Goal: Check status

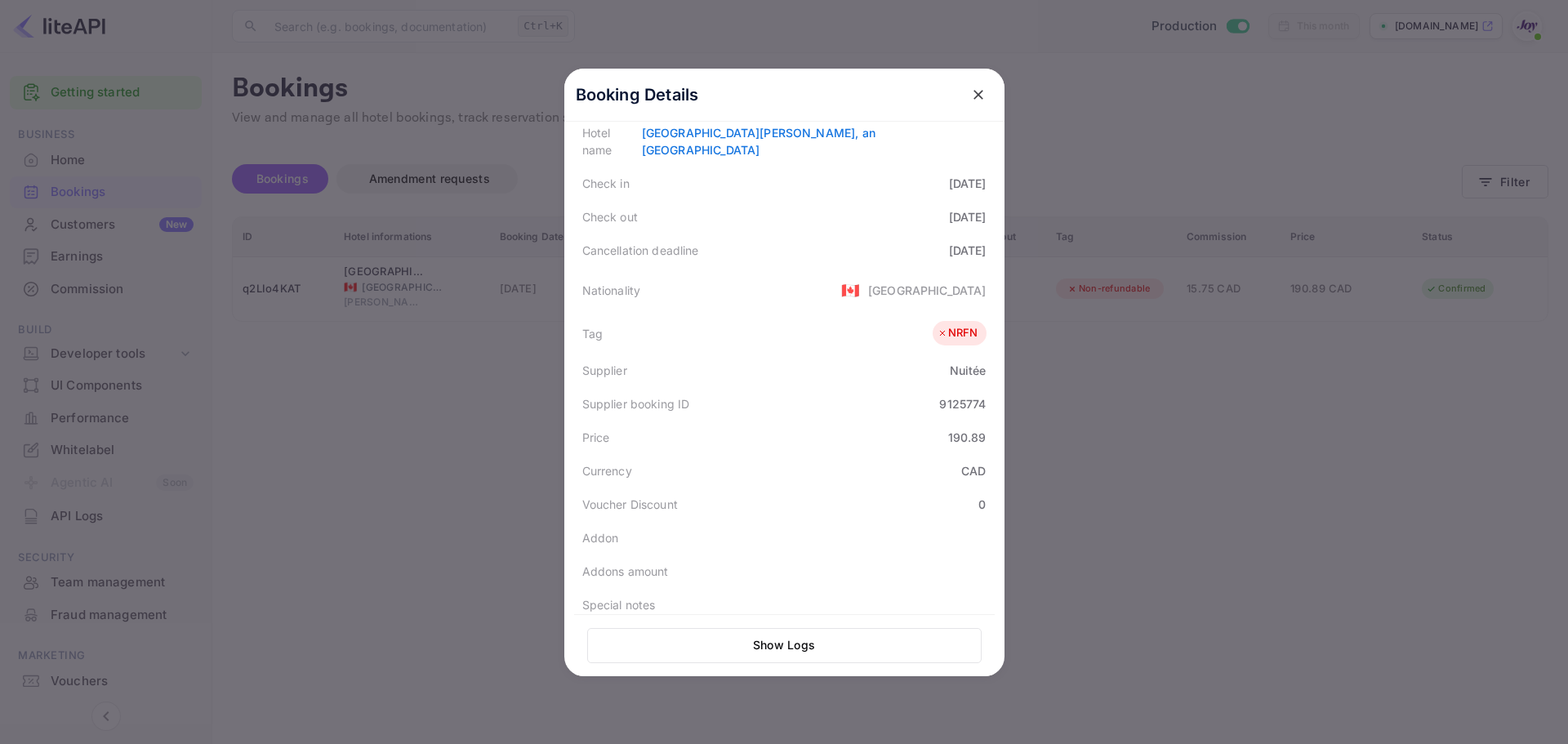
scroll to position [327, 0]
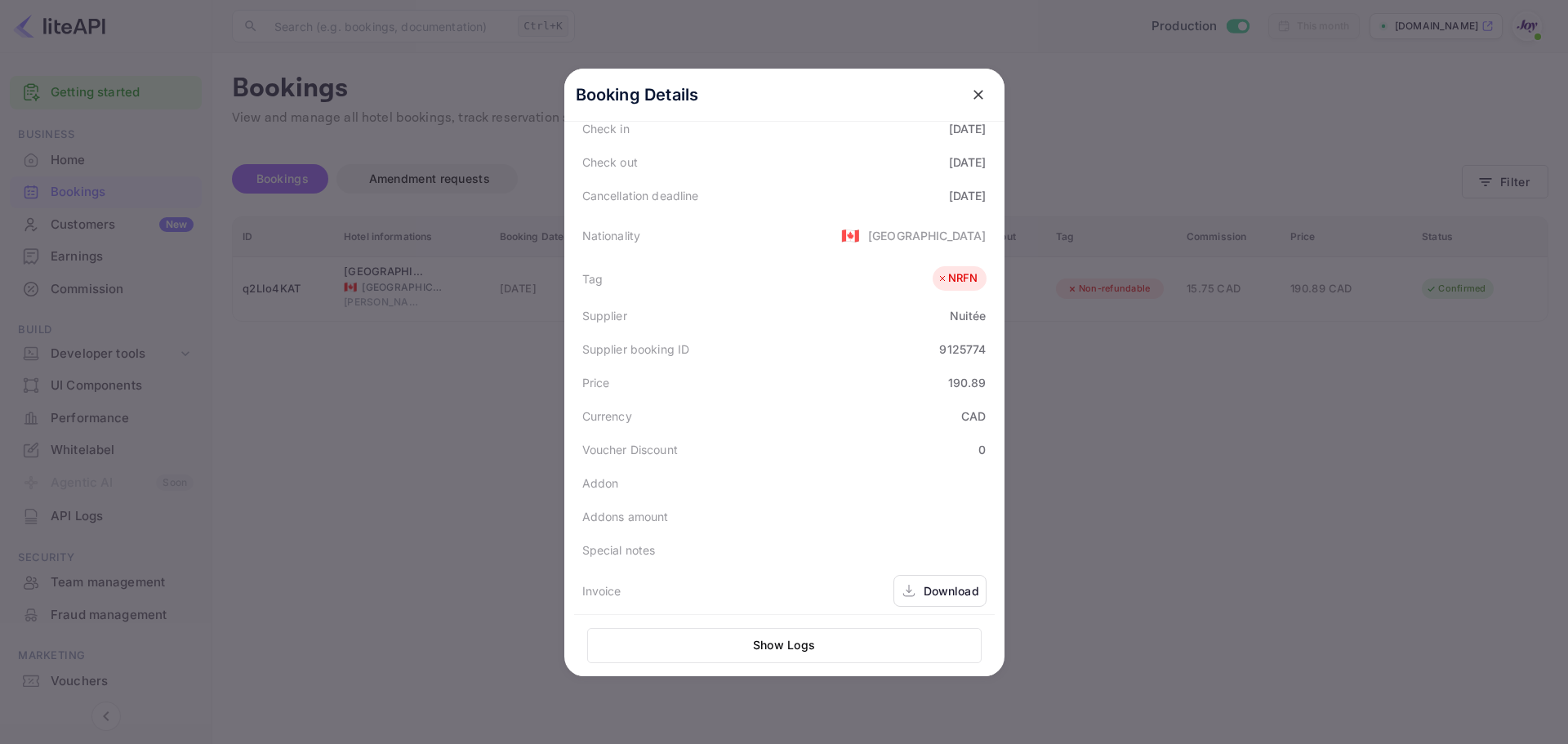
click at [968, 106] on button "close" at bounding box center [978, 95] width 29 height 29
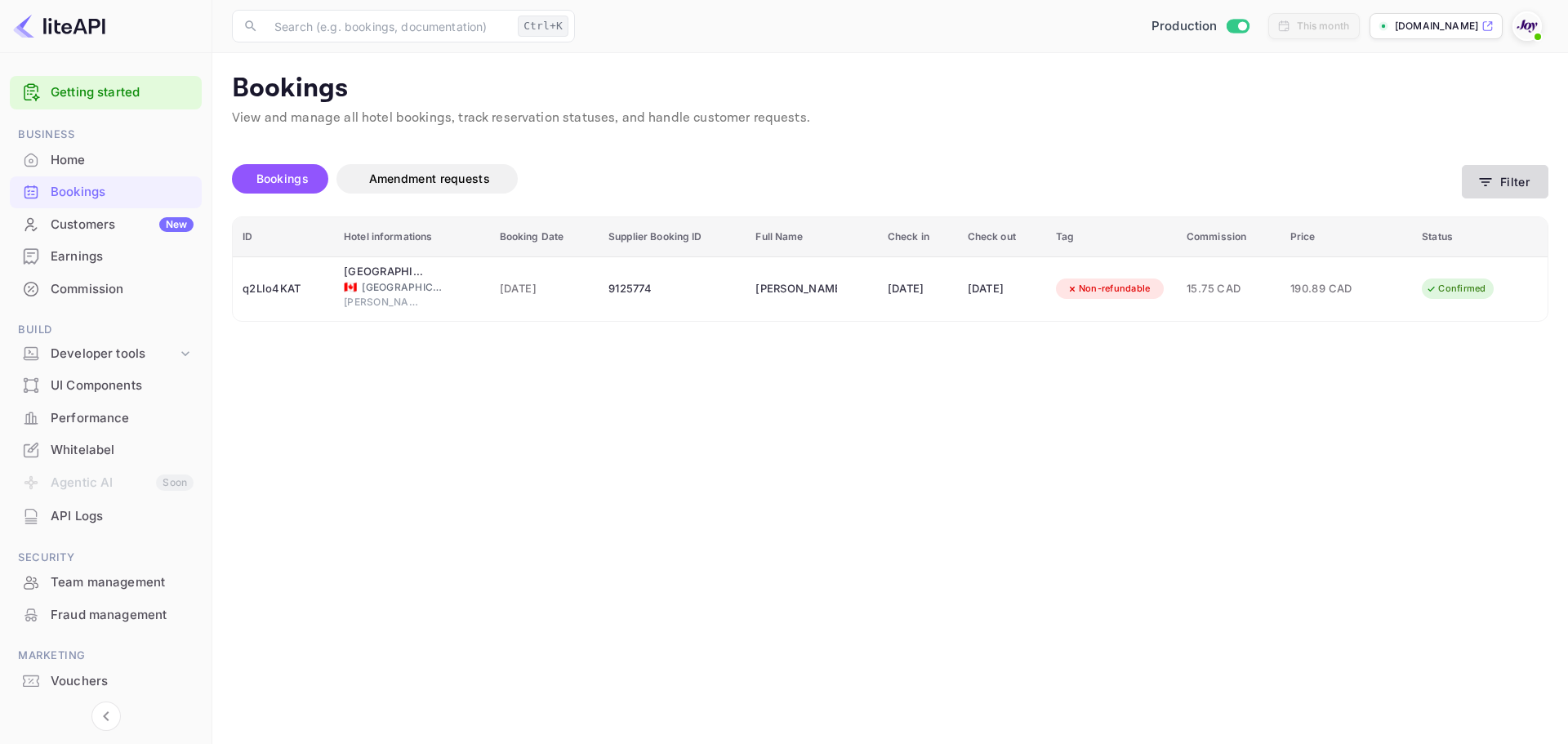
click at [1485, 192] on button "Filter" at bounding box center [1505, 182] width 87 height 34
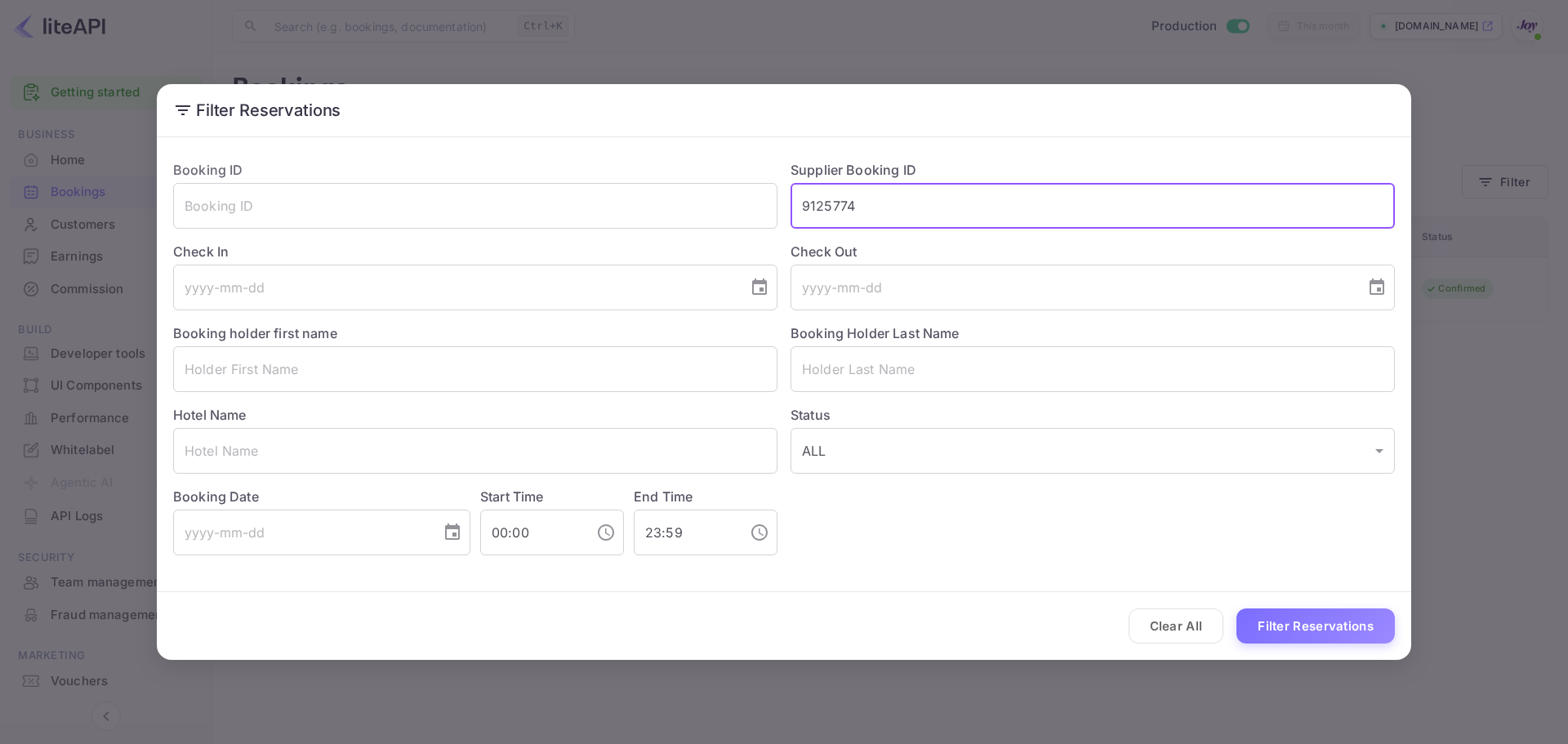
drag, startPoint x: 893, startPoint y: 210, endPoint x: 523, endPoint y: 160, distance: 373.4
click at [523, 160] on div "Booking ID ​ Supplier Booking ID 9125774 ​ Check In ​ Check Out ​ Booking holde…" at bounding box center [777, 351] width 1235 height 408
click at [281, 365] on input "text" at bounding box center [475, 369] width 605 height 45
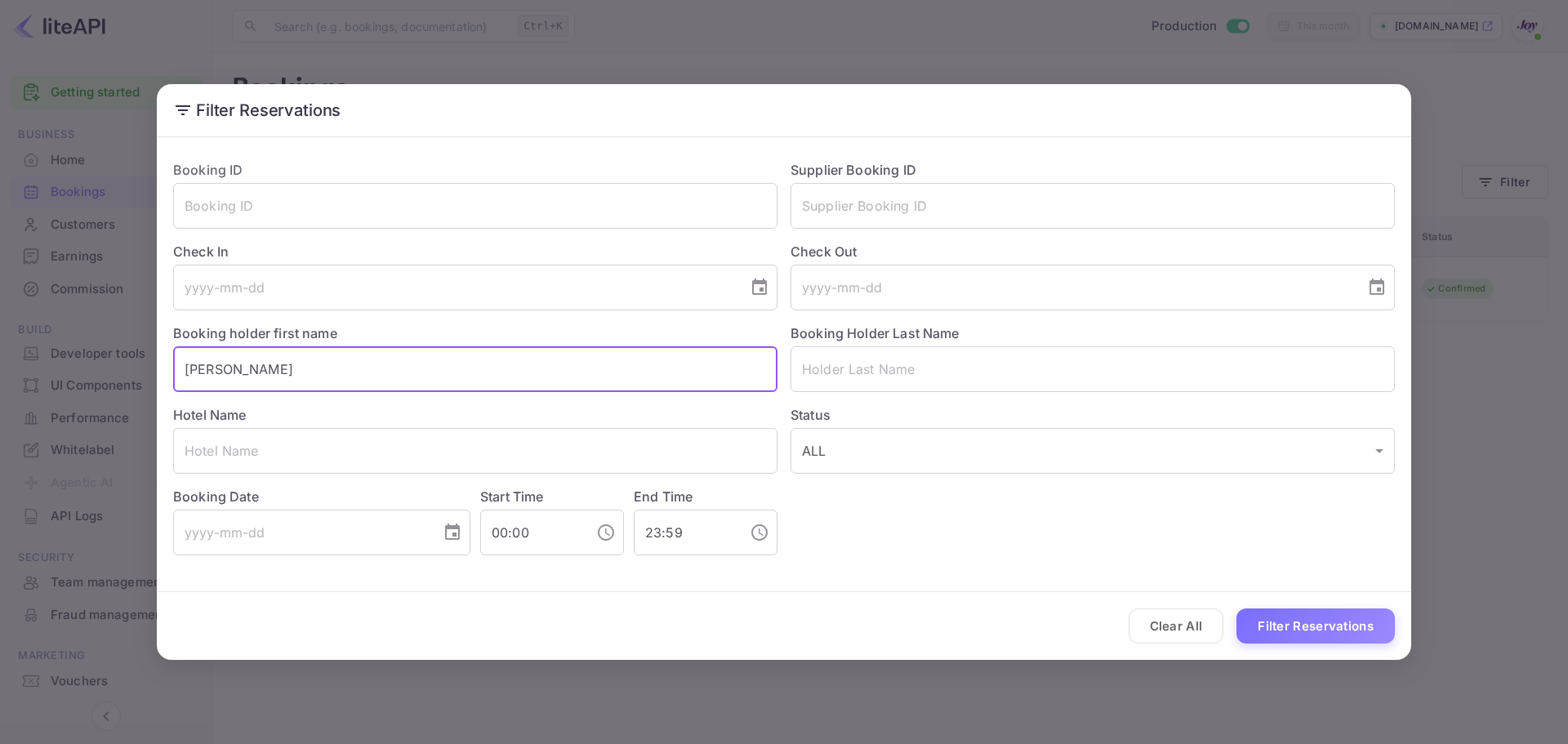
type input "[PERSON_NAME]"
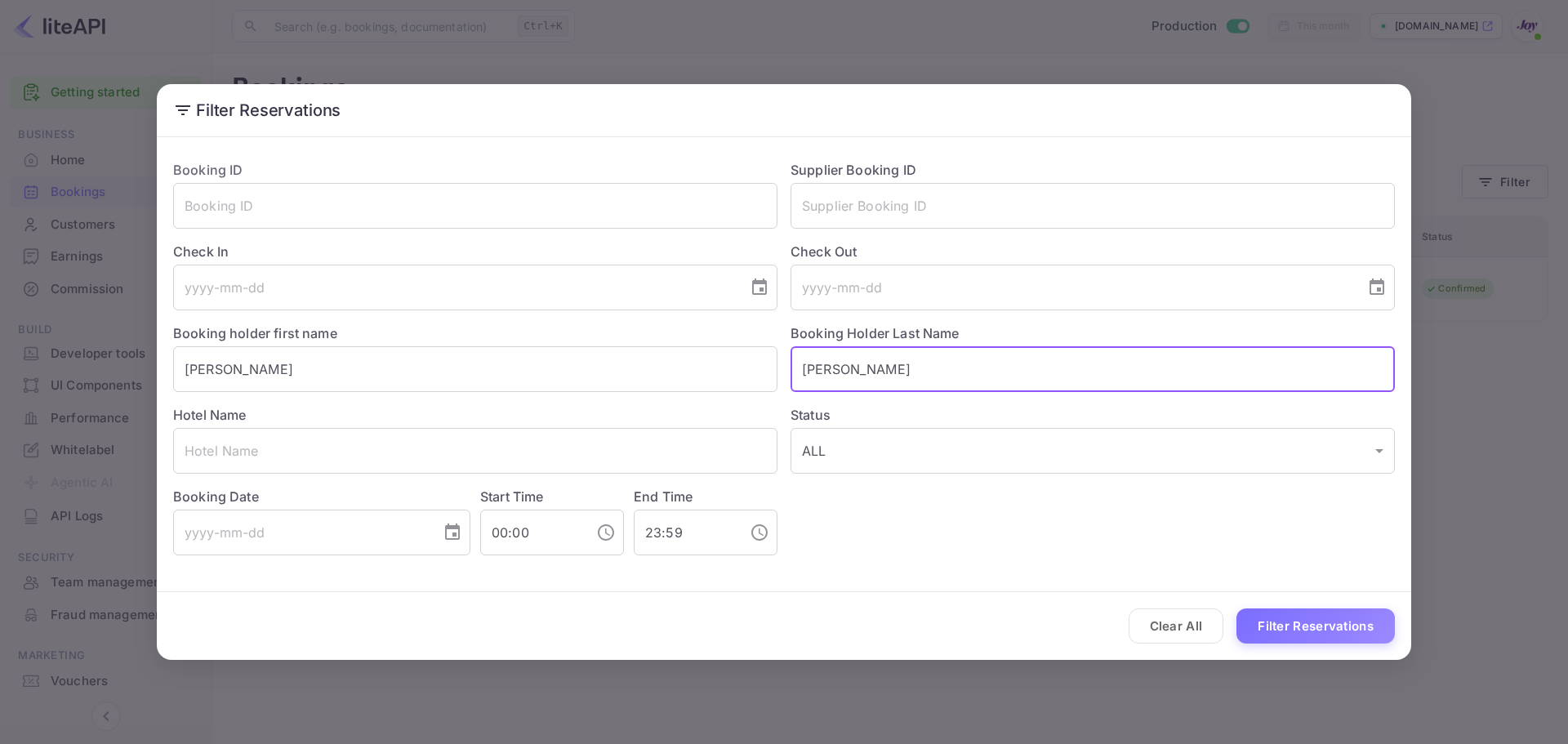
type input "[PERSON_NAME]"
click at [1311, 623] on button "Filter Reservations" at bounding box center [1316, 626] width 159 height 35
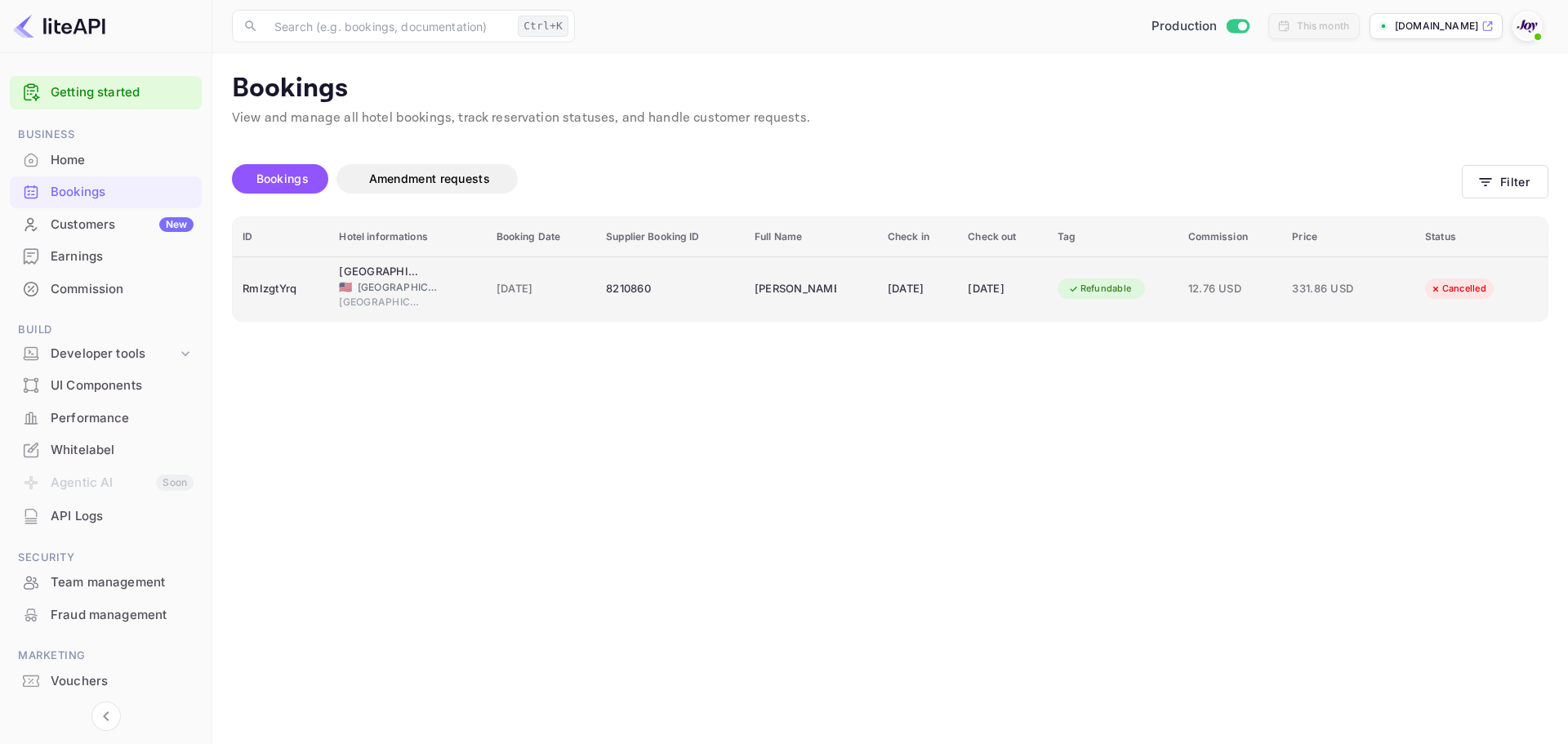
click at [745, 271] on td "[PERSON_NAME]" at bounding box center [812, 288] width 133 height 65
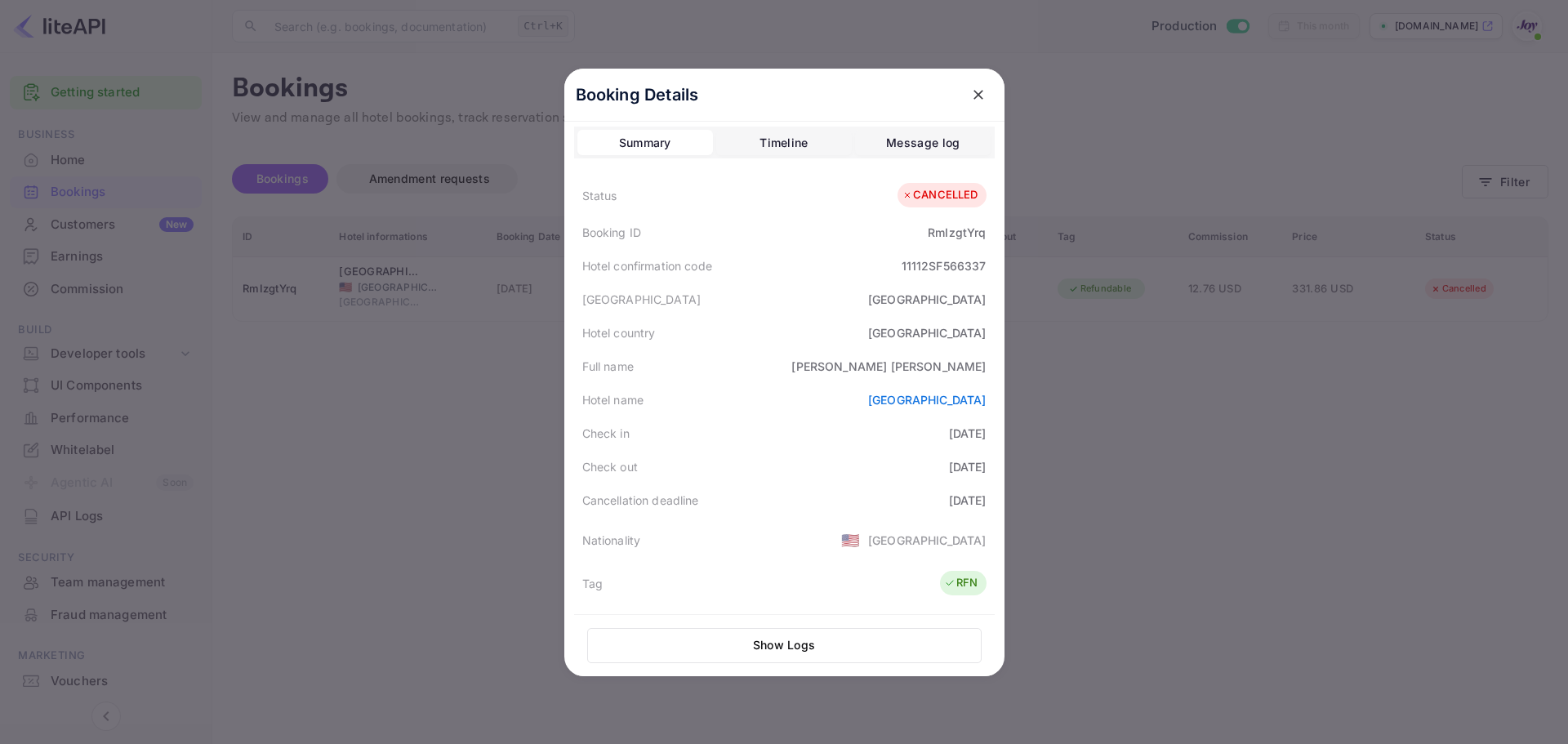
scroll to position [0, 0]
click at [452, 349] on div at bounding box center [784, 372] width 1568 height 744
